Goal: Task Accomplishment & Management: Use online tool/utility

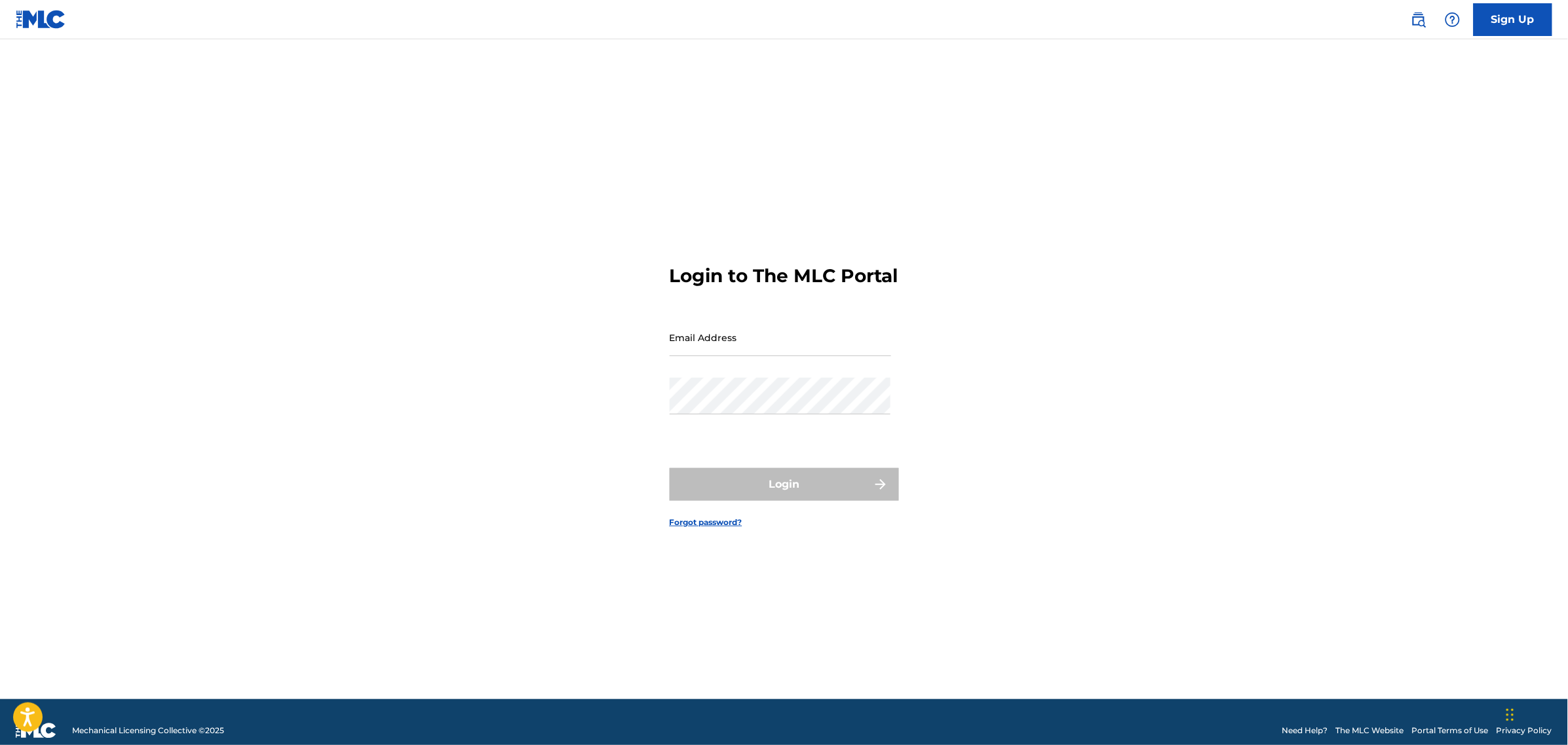
drag, startPoint x: 806, startPoint y: 342, endPoint x: 808, endPoint y: 359, distance: 17.1
click at [806, 342] on input "Email Address" at bounding box center [780, 337] width 222 height 37
type input "[PERSON_NAME][EMAIL_ADDRESS][DOMAIN_NAME]"
click at [708, 427] on div "Password" at bounding box center [780, 407] width 222 height 59
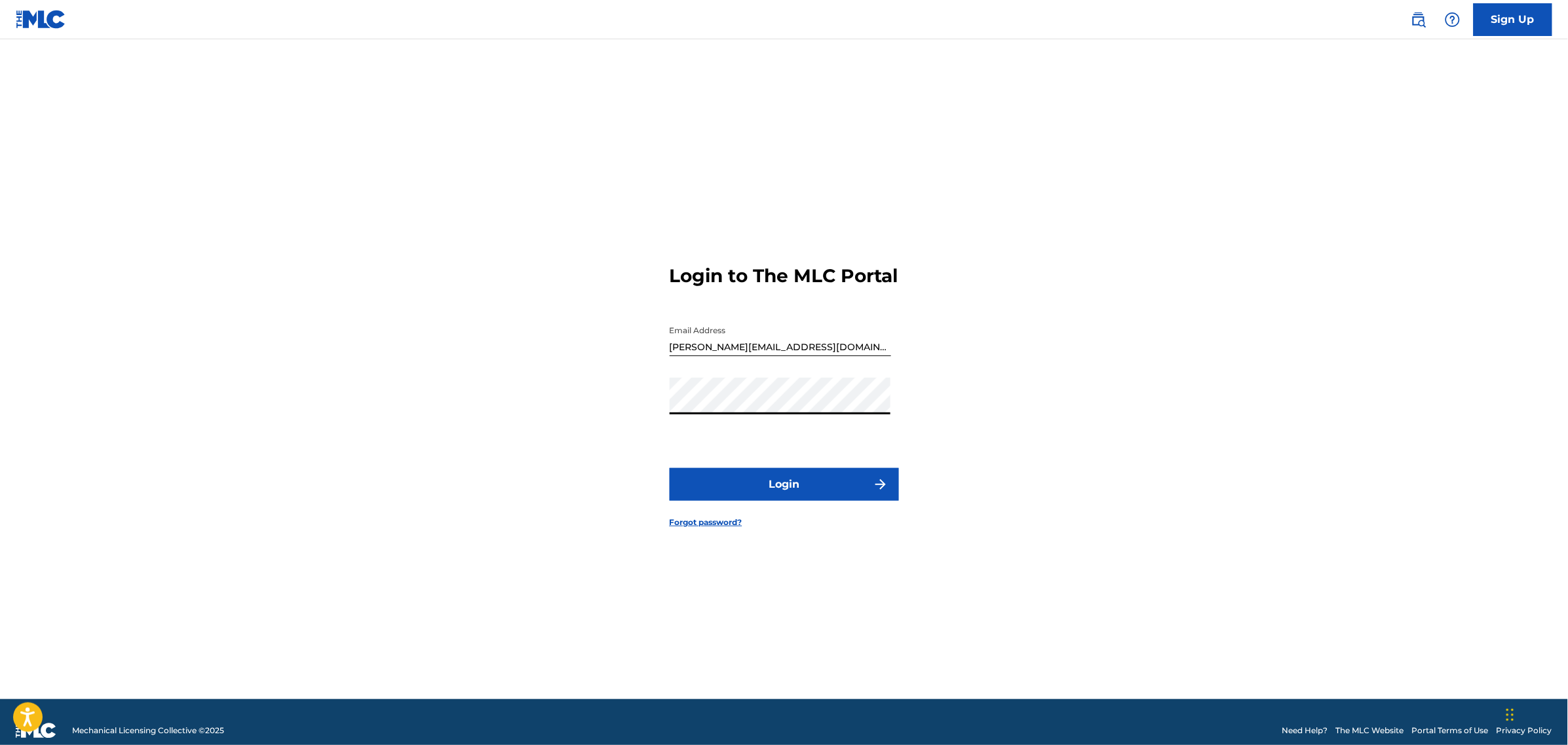
click at [772, 486] on button "Login" at bounding box center [784, 485] width 229 height 33
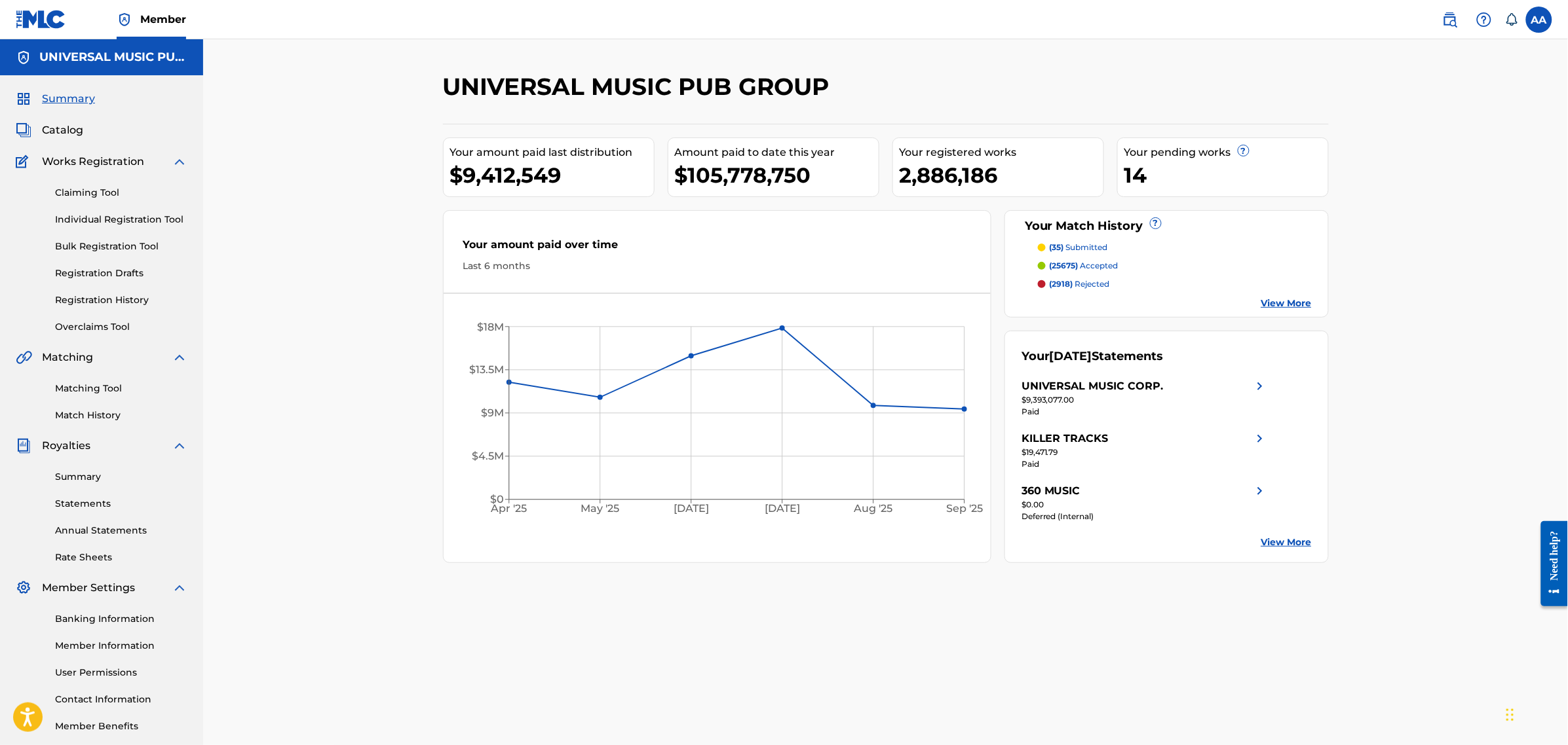
click at [79, 388] on link "Matching Tool" at bounding box center [121, 389] width 132 height 14
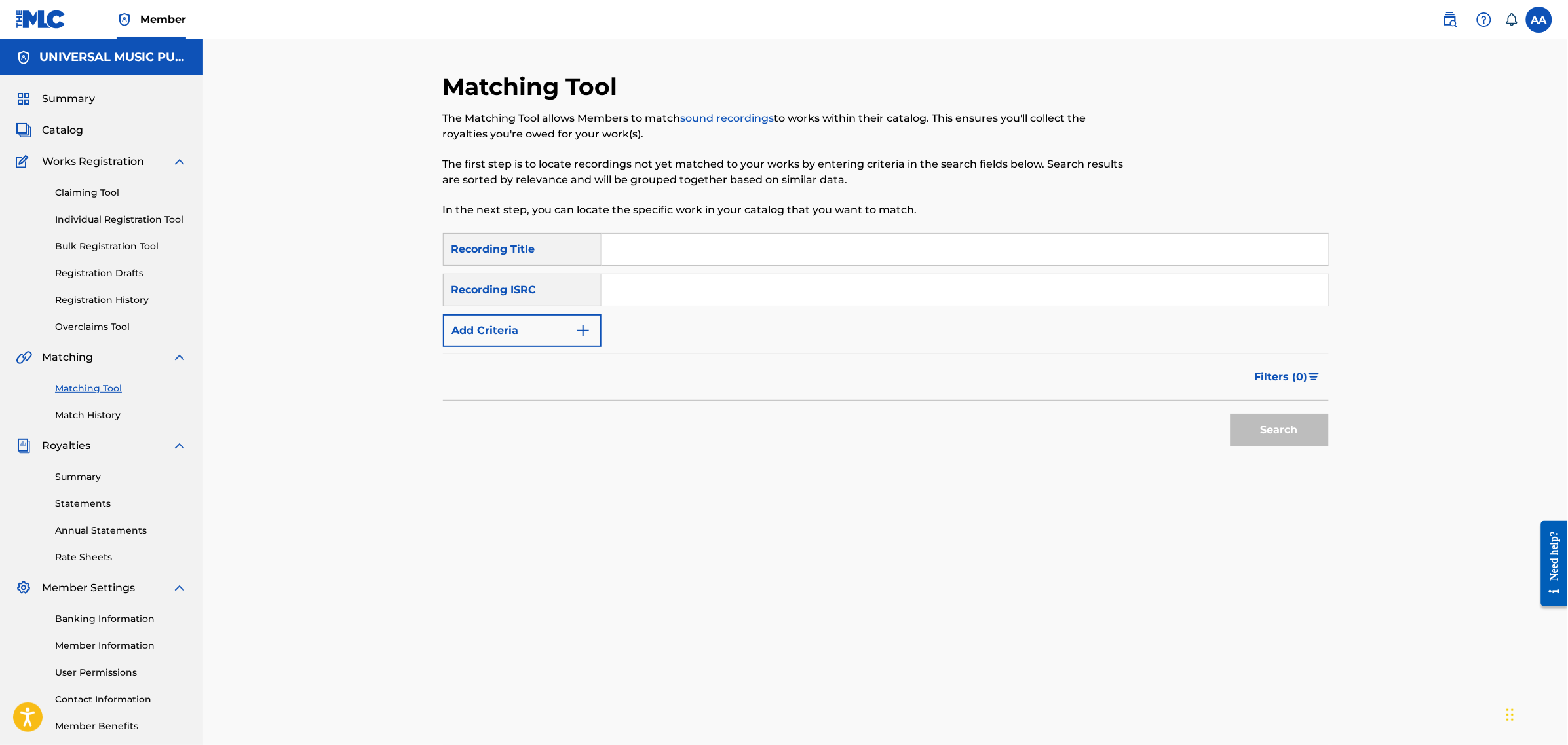
click at [663, 296] on input "Search Form" at bounding box center [964, 290] width 726 height 31
paste input "ART0G2004586"
type input "ART0G2004586"
click at [1231, 414] on button "Search" at bounding box center [1280, 431] width 98 height 33
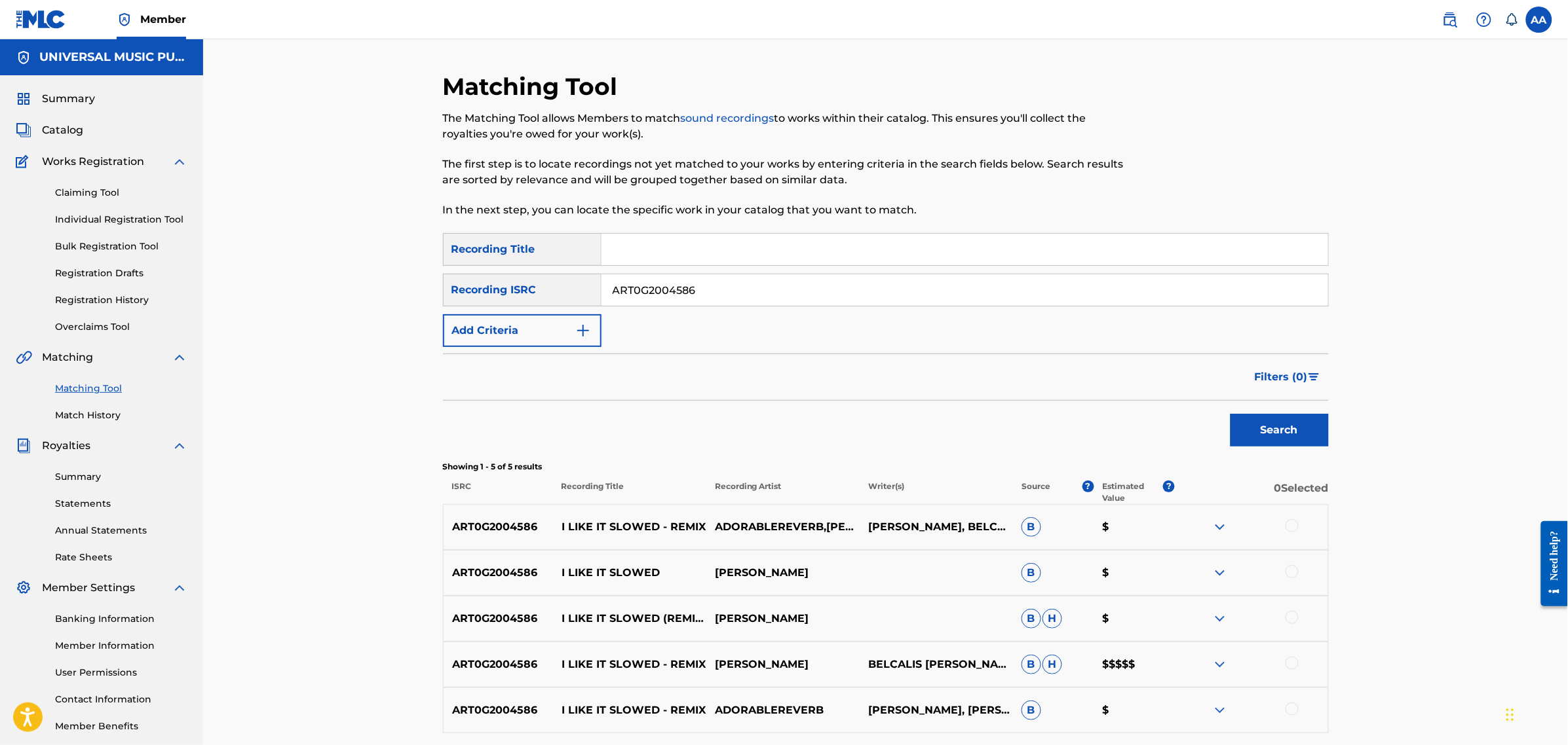
click at [1222, 665] on img at bounding box center [1220, 665] width 16 height 16
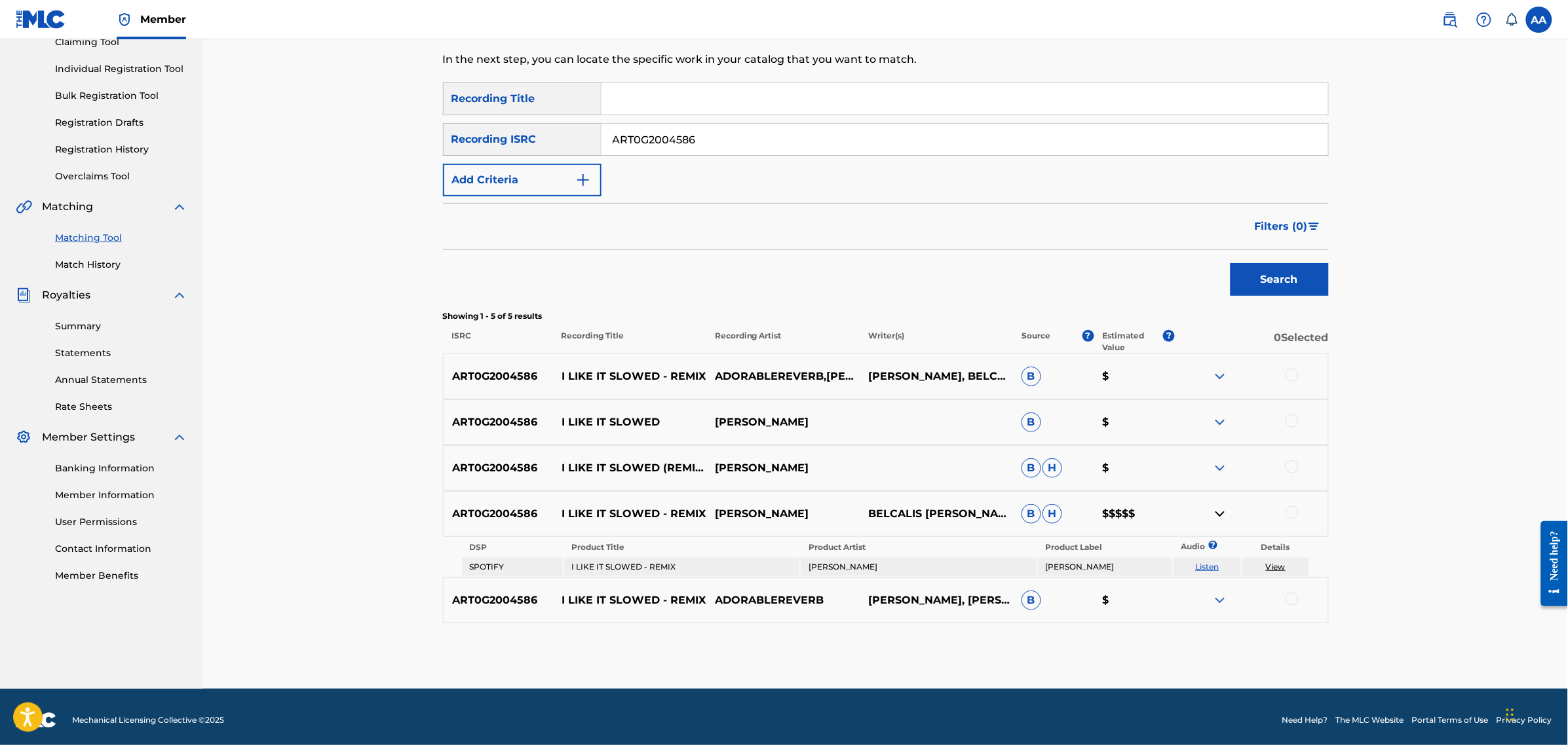
scroll to position [155, 0]
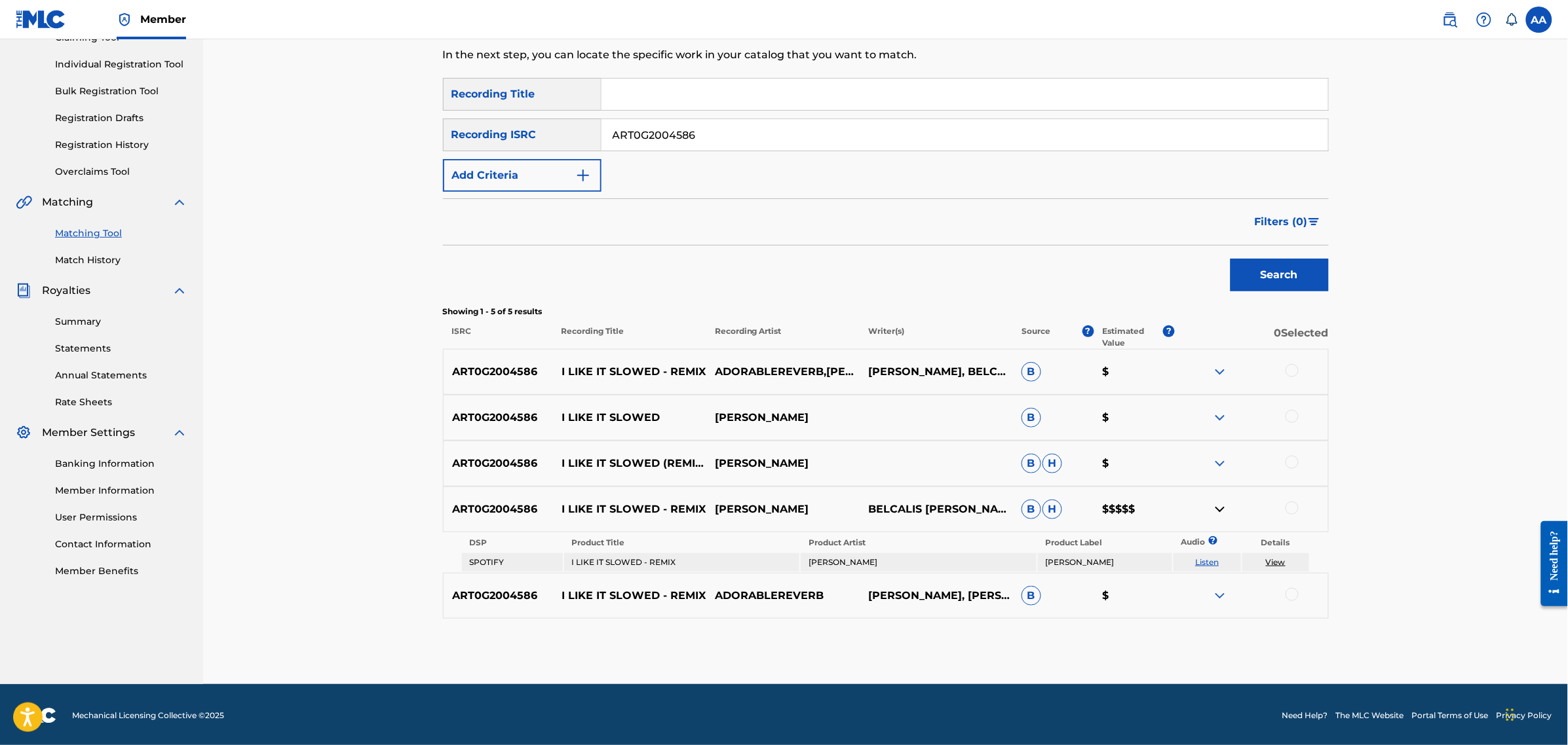
click at [1273, 557] on link "View" at bounding box center [1275, 562] width 20 height 10
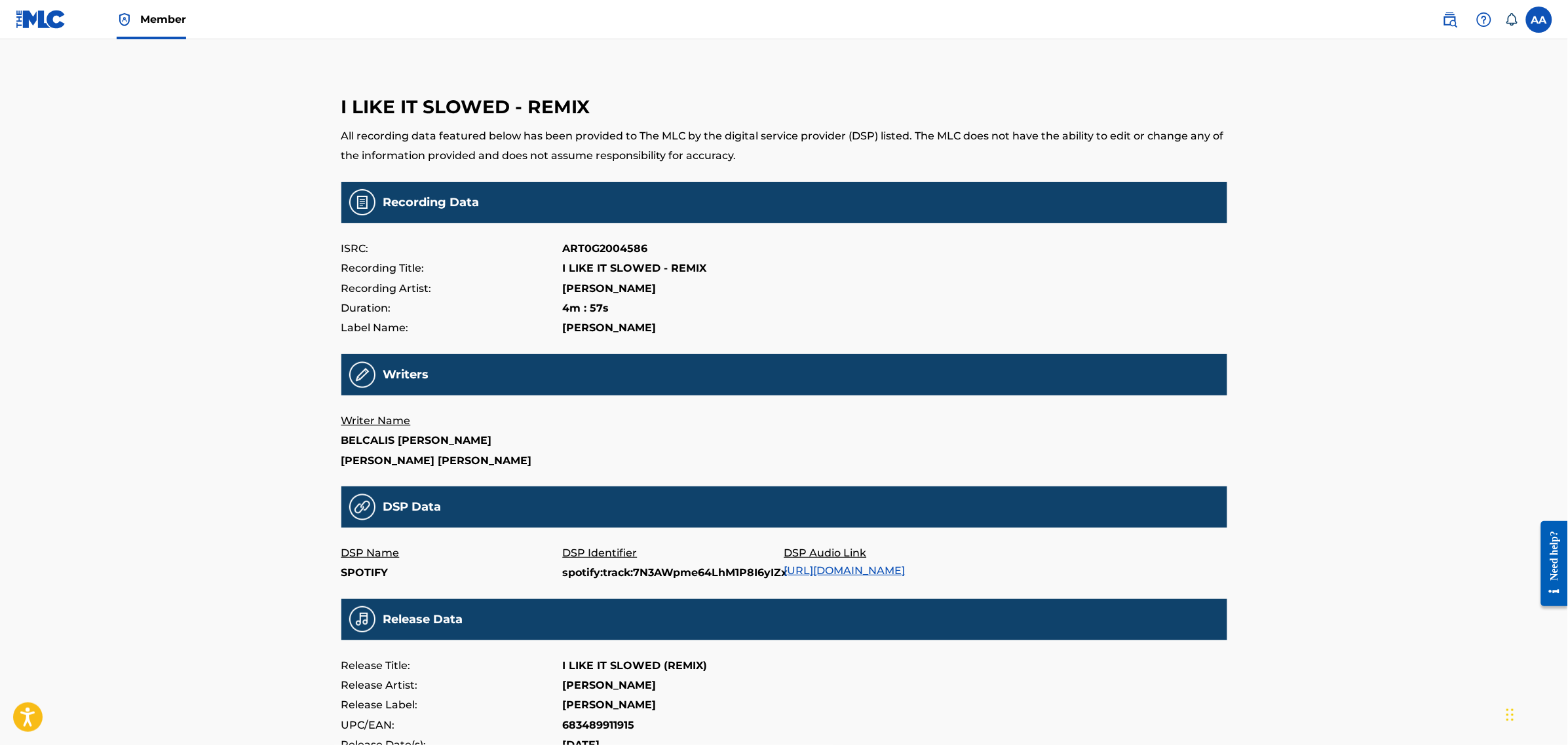
click at [364, 372] on img at bounding box center [362, 374] width 26 height 27
click at [361, 372] on img at bounding box center [362, 374] width 26 height 27
click at [361, 374] on img at bounding box center [362, 374] width 26 height 27
